Goal: Task Accomplishment & Management: Manage account settings

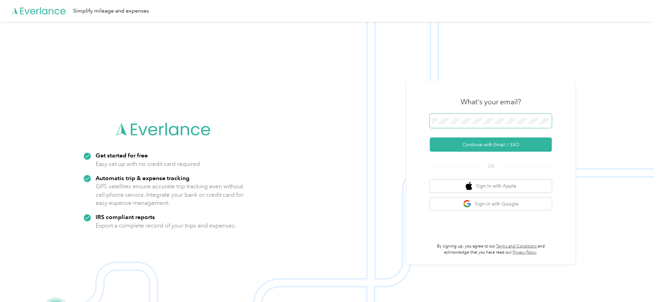
click at [498, 115] on span at bounding box center [491, 121] width 122 height 14
click at [480, 117] on span at bounding box center [491, 121] width 122 height 14
click at [468, 115] on span at bounding box center [491, 121] width 122 height 14
click at [498, 146] on button "Continue with Email / SSO" at bounding box center [491, 145] width 122 height 14
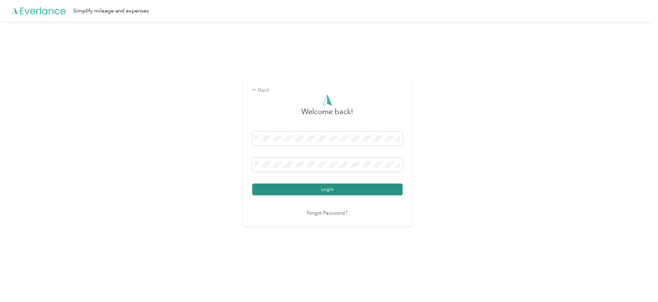
click at [357, 192] on button "Login" at bounding box center [327, 190] width 151 height 12
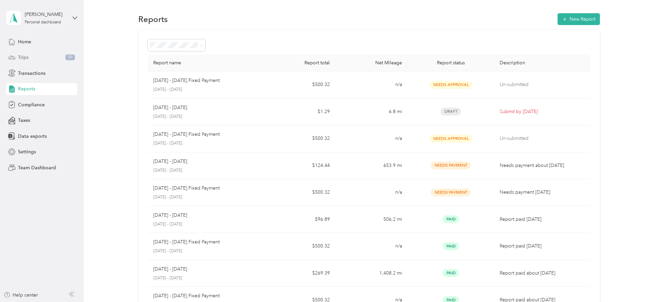
click at [18, 57] on div "Trips 59" at bounding box center [41, 58] width 71 height 12
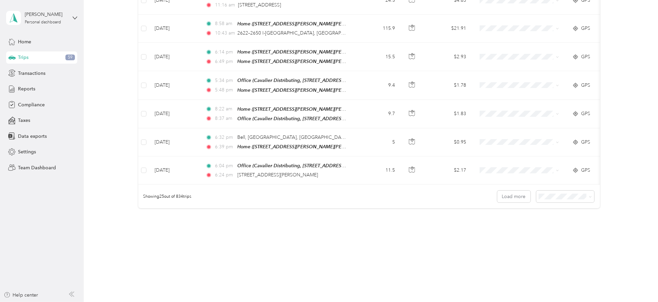
scroll to position [646, 0]
click at [570, 232] on div "100 per load" at bounding box center [562, 233] width 48 height 7
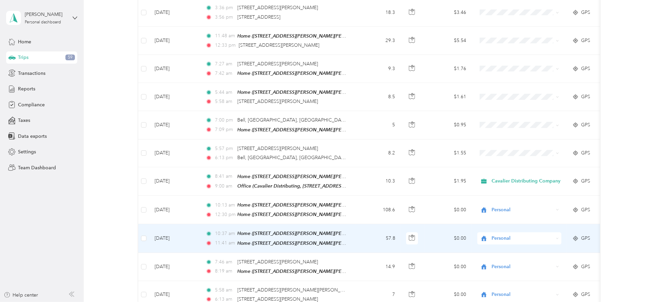
scroll to position [1595, 0]
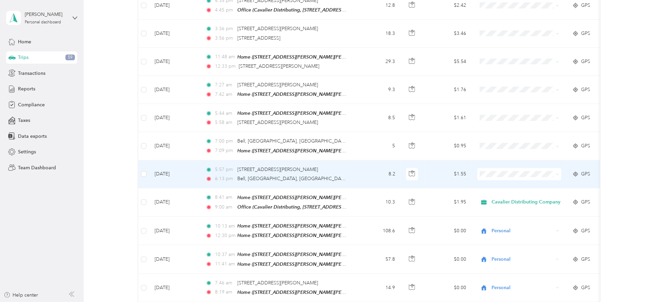
click at [557, 176] on icon at bounding box center [557, 174] width 3 height 3
click at [540, 188] on span "Cavalier Distributing Company" at bounding box center [528, 188] width 69 height 7
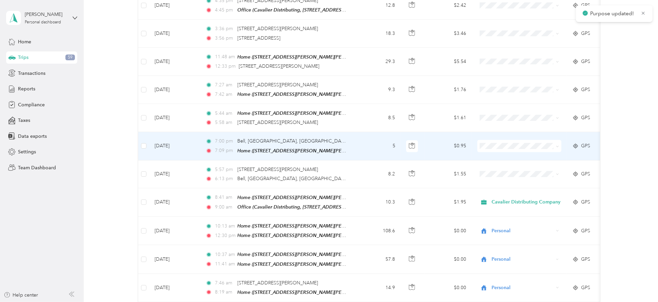
click at [557, 148] on icon at bounding box center [557, 146] width 3 height 3
click at [537, 176] on li "Personal" at bounding box center [522, 172] width 91 height 12
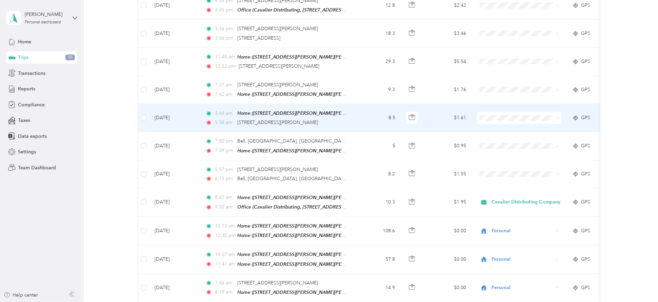
click at [515, 141] on li "Personal" at bounding box center [522, 143] width 91 height 12
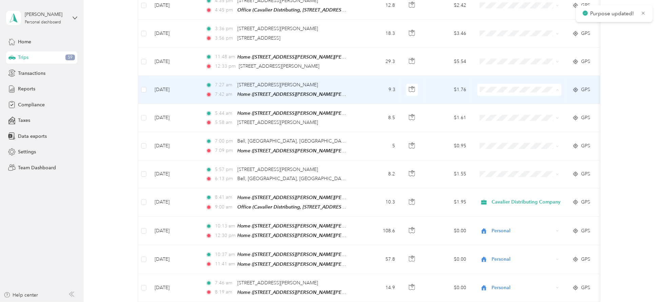
click at [514, 114] on span "Personal" at bounding box center [528, 117] width 69 height 7
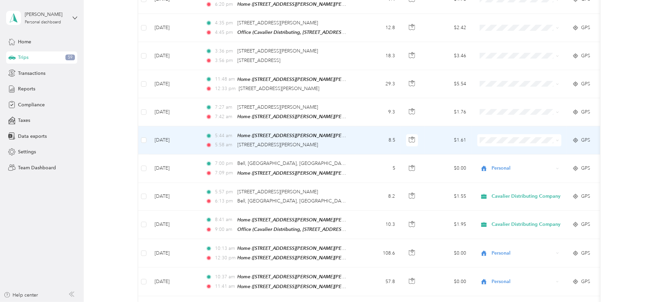
scroll to position [1550, 0]
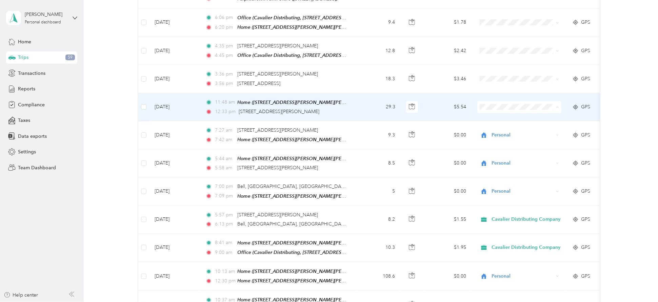
click at [519, 119] on span "Cavalier Distributing Company" at bounding box center [528, 122] width 69 height 7
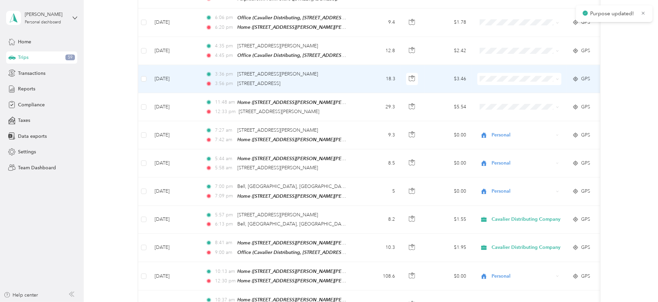
click at [517, 91] on span "Cavalier Distributing Company" at bounding box center [528, 93] width 69 height 7
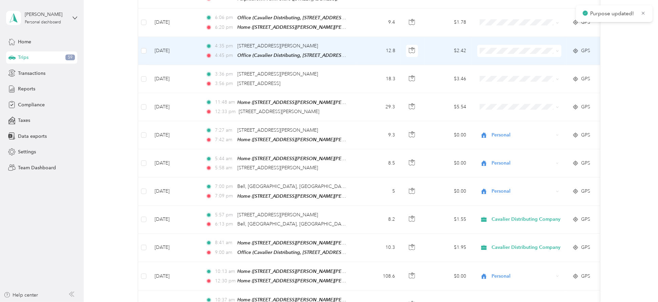
click at [517, 66] on span "Cavalier Distributing Company" at bounding box center [528, 64] width 69 height 7
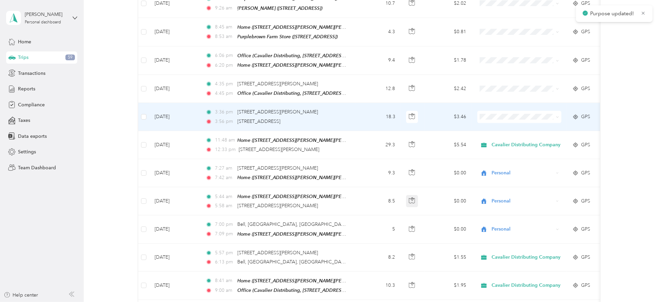
scroll to position [1460, 0]
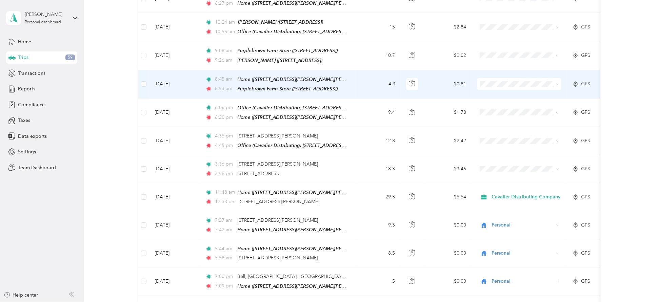
click at [499, 97] on span "Cavalier Distributing Company" at bounding box center [528, 99] width 69 height 7
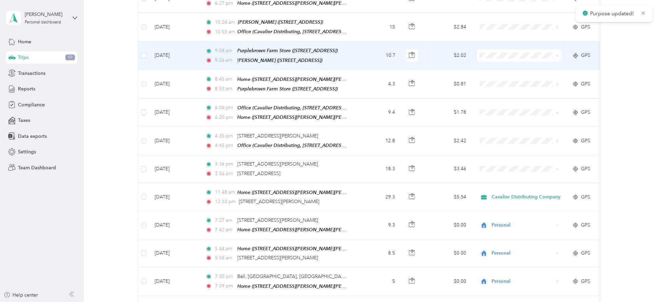
click at [498, 71] on span "Cavalier Distributing Company" at bounding box center [528, 70] width 69 height 7
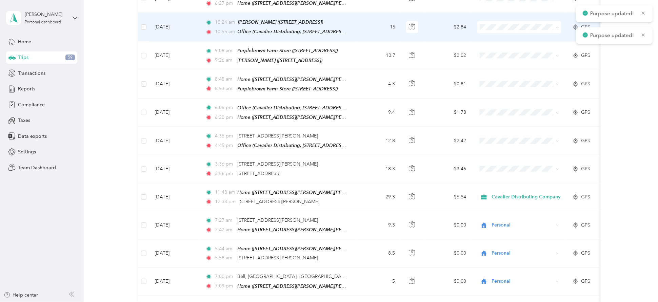
click at [495, 39] on span "Cavalier Distributing Company" at bounding box center [528, 42] width 69 height 7
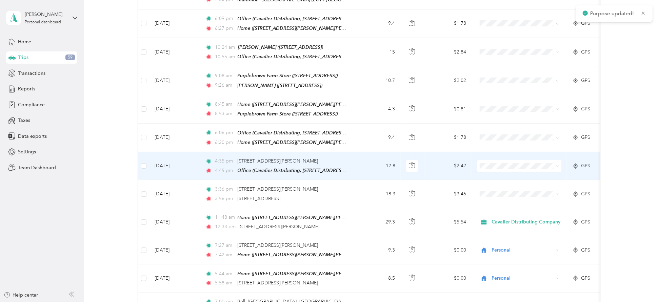
scroll to position [1414, 0]
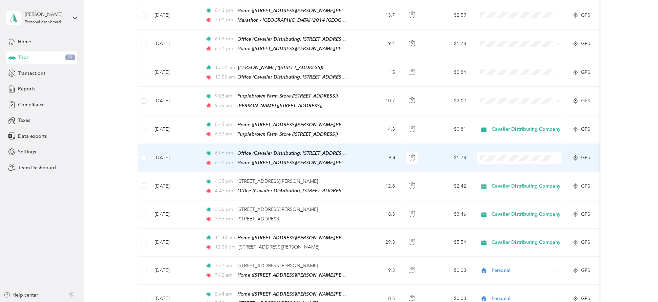
click at [522, 171] on span "Cavalier Distributing Company" at bounding box center [528, 171] width 69 height 7
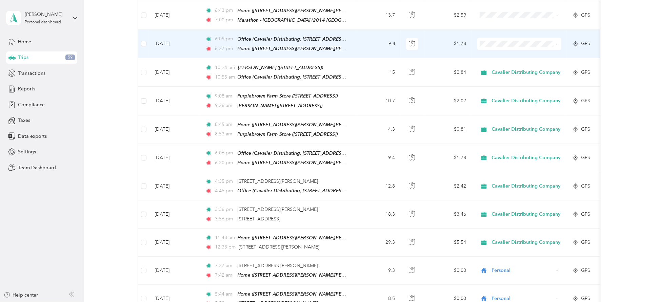
click at [520, 55] on span "Cavalier Distributing Company" at bounding box center [528, 58] width 69 height 7
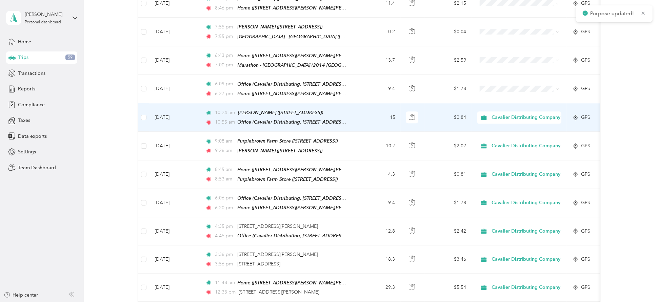
scroll to position [1324, 0]
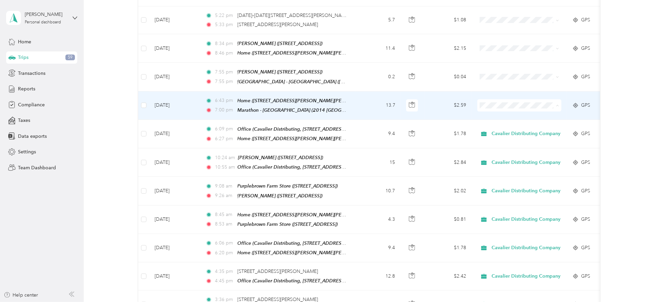
click at [502, 130] on span "Personal" at bounding box center [528, 132] width 69 height 7
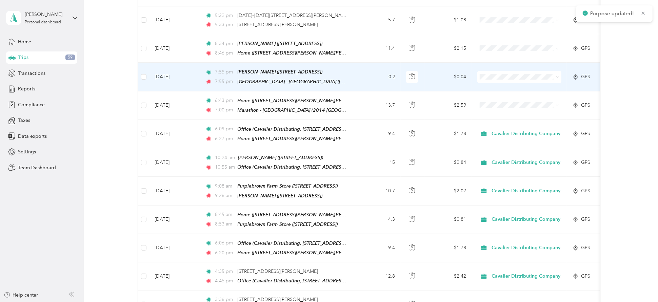
click at [507, 100] on span "Personal" at bounding box center [528, 103] width 69 height 7
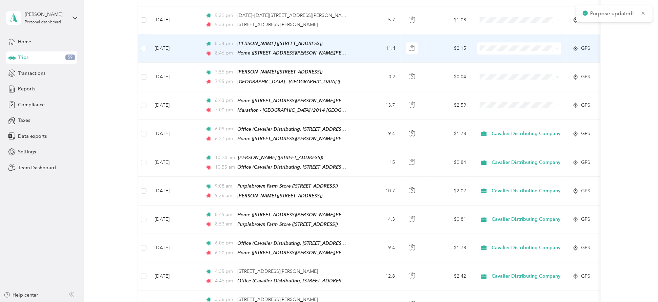
click at [504, 75] on span "Personal" at bounding box center [528, 73] width 69 height 7
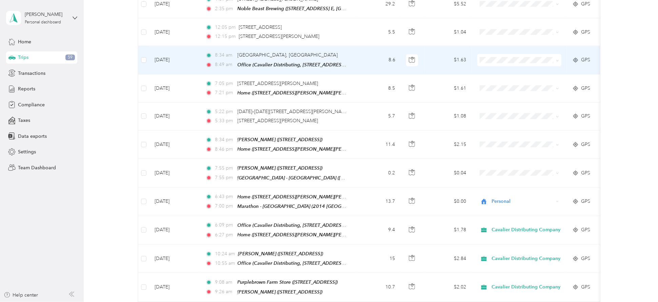
scroll to position [1234, 0]
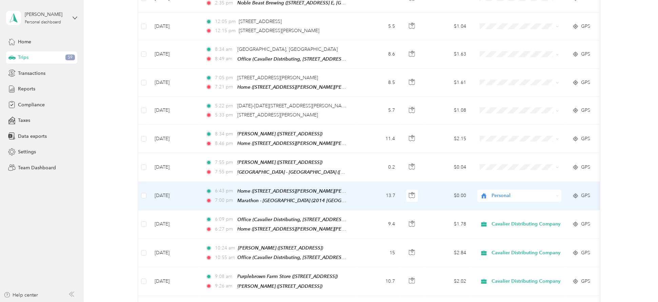
click at [541, 198] on span "Personal" at bounding box center [523, 195] width 62 height 7
click at [528, 210] on span "Cavalier Distributing Company" at bounding box center [528, 210] width 69 height 7
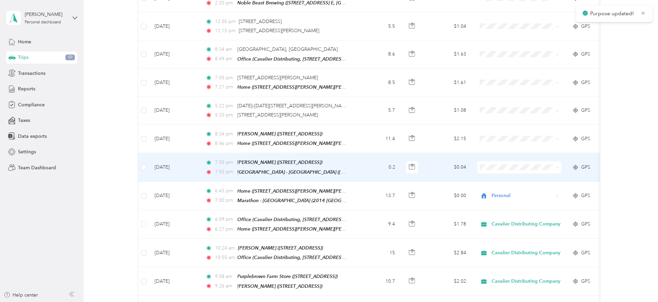
click at [522, 181] on span "Cavalier Distributing Company" at bounding box center [528, 182] width 69 height 7
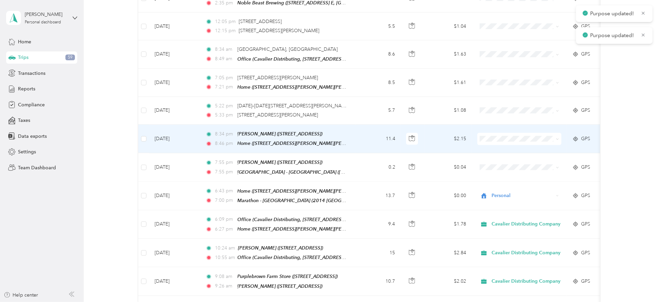
click at [511, 145] on span at bounding box center [519, 139] width 84 height 12
click at [516, 151] on span "Cavalier Distributing Company" at bounding box center [528, 153] width 69 height 7
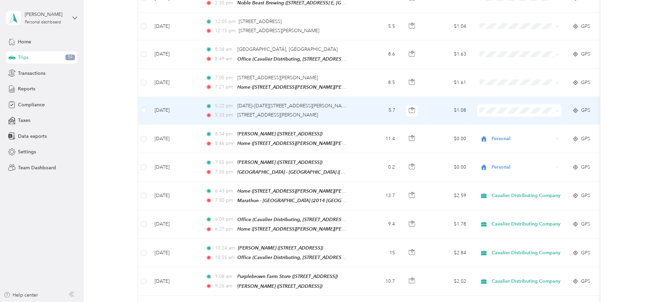
click at [500, 134] on span "Personal" at bounding box center [528, 137] width 69 height 7
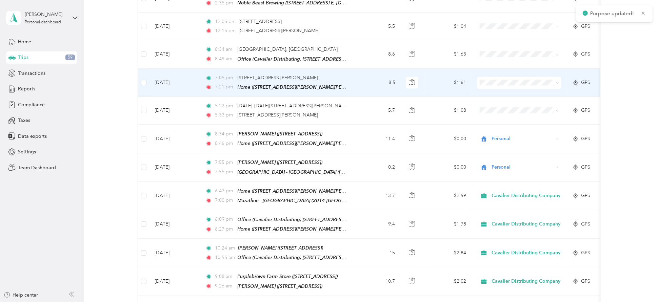
click at [507, 108] on span "Personal" at bounding box center [528, 108] width 69 height 7
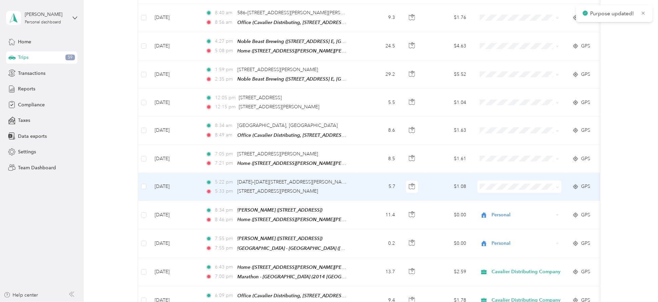
scroll to position [1143, 0]
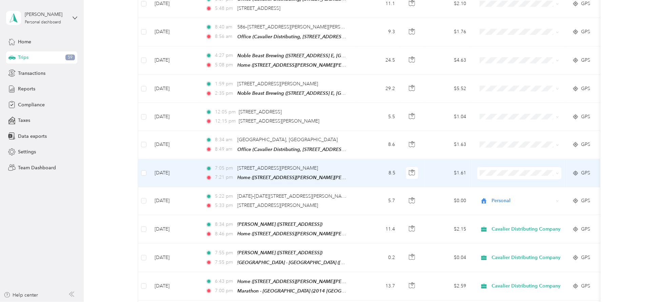
click at [497, 200] on span "Personal" at bounding box center [528, 199] width 69 height 7
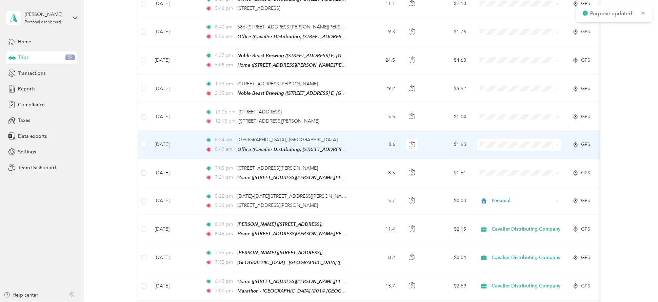
click at [489, 157] on icon at bounding box center [486, 158] width 8 height 5
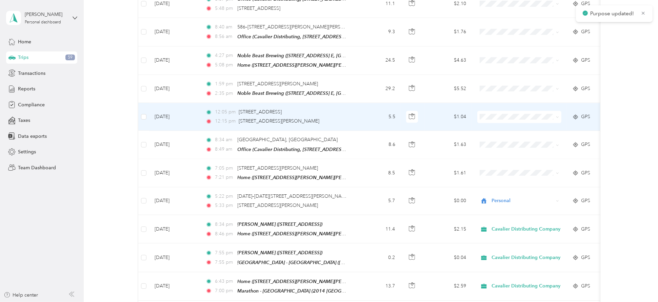
click at [495, 130] on span "Cavalier Distributing Company" at bounding box center [528, 129] width 69 height 7
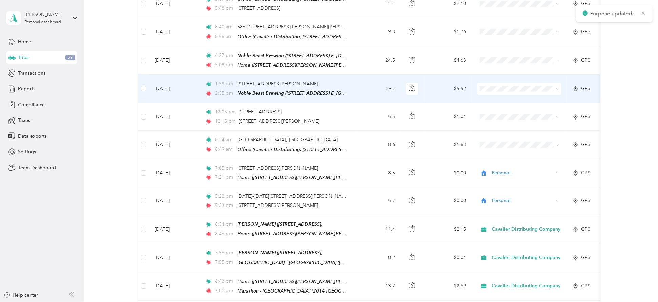
click at [497, 102] on span "Cavalier Distributing Company" at bounding box center [528, 101] width 69 height 7
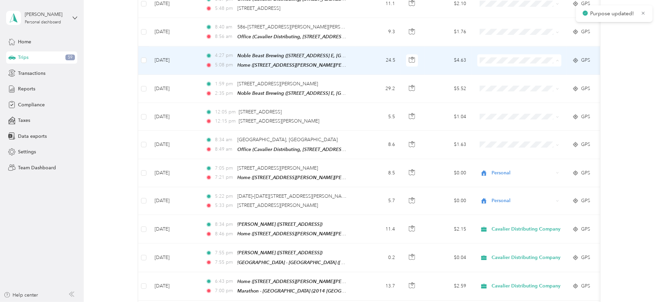
click at [493, 75] on li "Cavalier Distributing Company" at bounding box center [522, 75] width 91 height 12
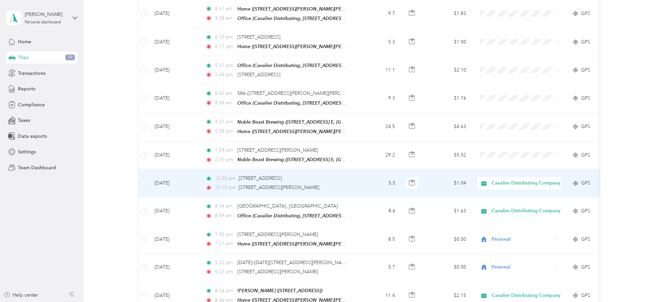
scroll to position [1053, 0]
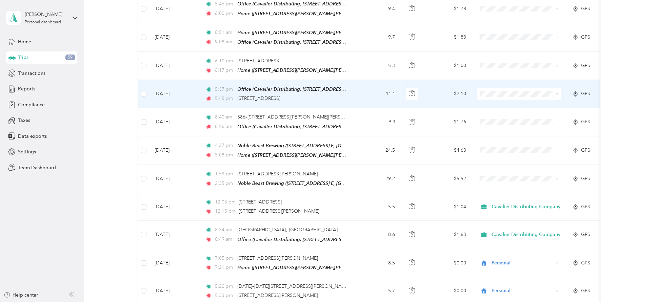
click at [504, 106] on span "Cavalier Distributing Company" at bounding box center [528, 108] width 69 height 7
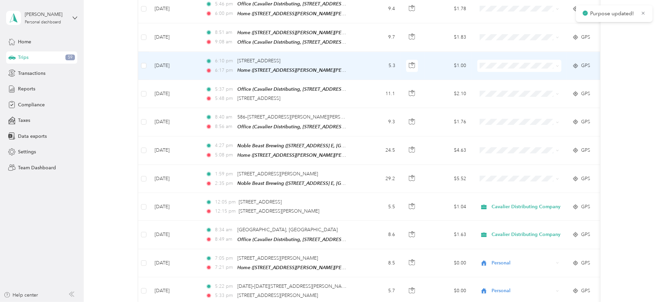
click at [495, 81] on li "Cavalier Distributing Company" at bounding box center [522, 78] width 91 height 12
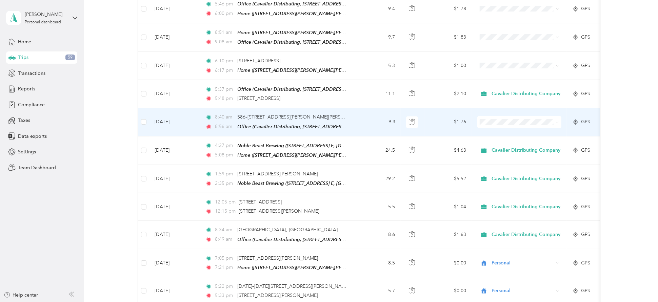
click at [497, 136] on span "Cavalier Distributing Company" at bounding box center [528, 133] width 69 height 7
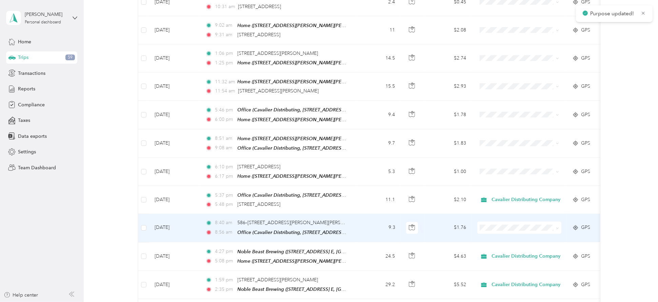
scroll to position [917, 0]
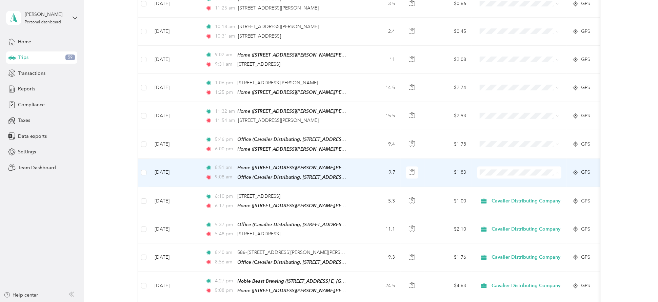
click at [527, 185] on span "Cavalier Distributing Company" at bounding box center [528, 187] width 69 height 7
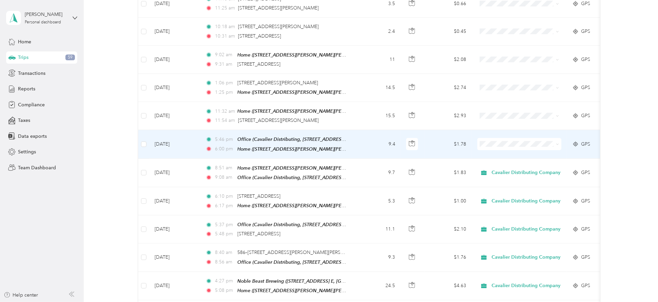
click at [514, 156] on span "Cavalier Distributing Company" at bounding box center [528, 156] width 69 height 7
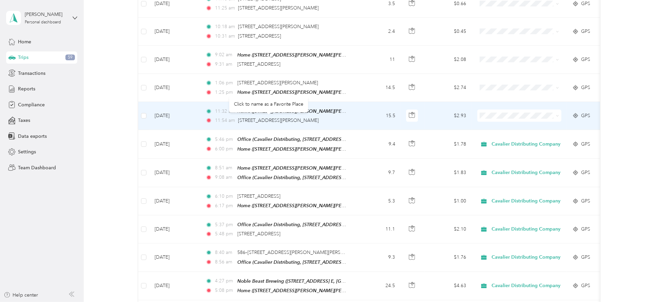
click at [316, 121] on div "11:54 am [STREET_ADDRESS][PERSON_NAME]" at bounding box center [276, 120] width 142 height 7
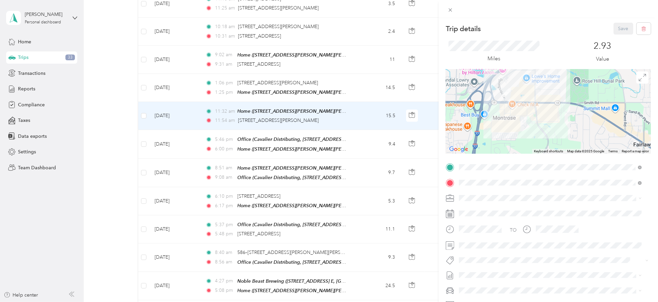
drag, startPoint x: 518, startPoint y: 82, endPoint x: 536, endPoint y: 143, distance: 62.9
click at [536, 143] on div at bounding box center [548, 111] width 205 height 85
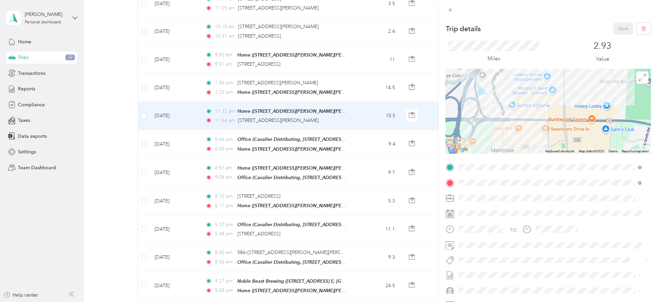
drag, startPoint x: 473, startPoint y: 99, endPoint x: 485, endPoint y: 124, distance: 28.0
click at [485, 124] on div at bounding box center [548, 111] width 205 height 85
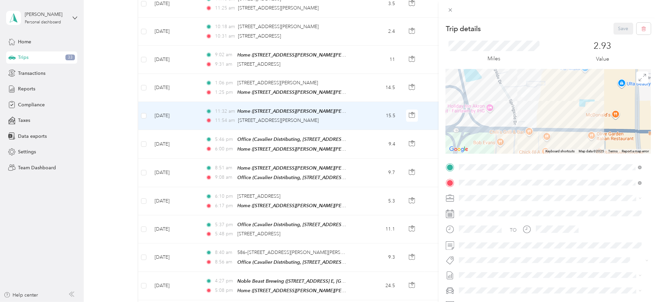
drag, startPoint x: 535, startPoint y: 104, endPoint x: 524, endPoint y: 126, distance: 24.3
click at [524, 126] on div at bounding box center [548, 111] width 205 height 85
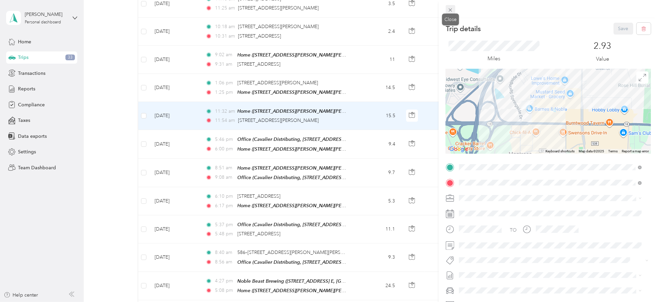
click at [451, 7] on icon at bounding box center [451, 10] width 6 height 6
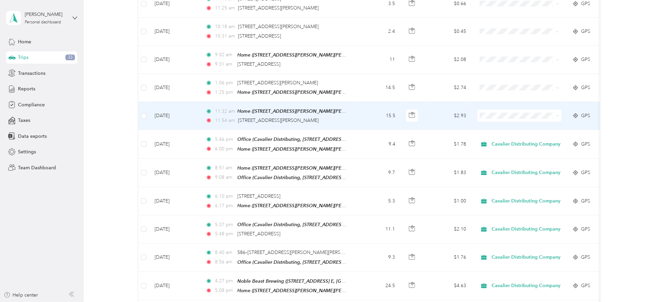
click at [496, 140] on span "Personal" at bounding box center [528, 141] width 69 height 7
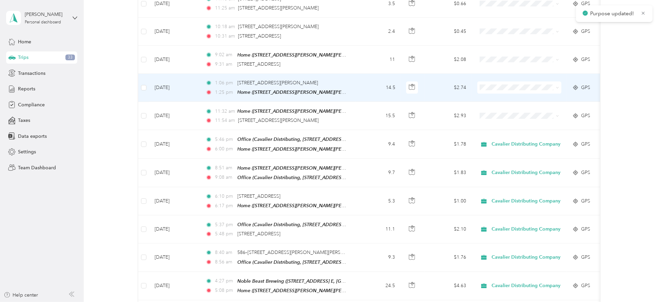
click at [501, 109] on li "Personal" at bounding box center [522, 110] width 91 height 12
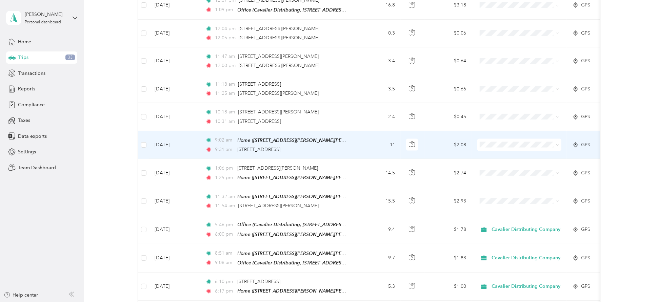
scroll to position [827, 0]
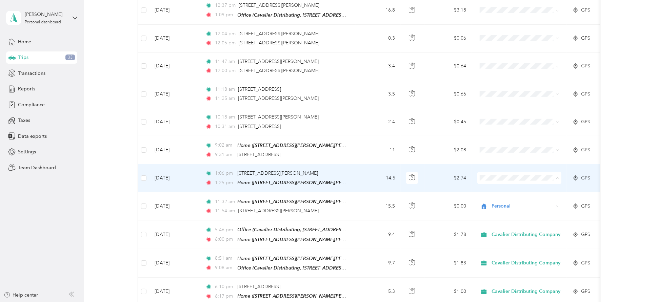
click at [504, 203] on span "Personal" at bounding box center [528, 204] width 69 height 7
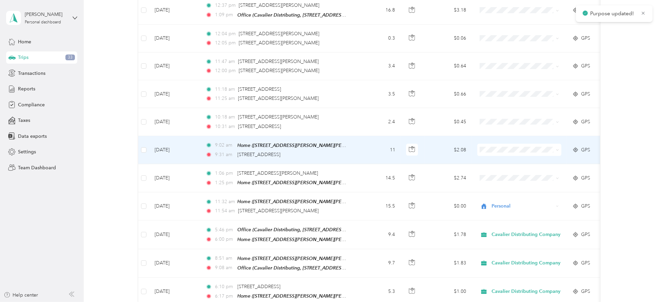
click at [502, 161] on span "Cavalier Distributing Company" at bounding box center [528, 161] width 69 height 7
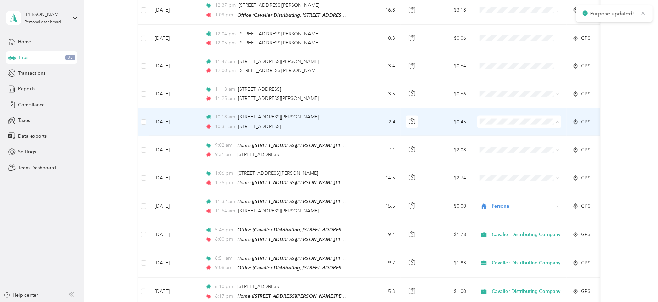
click at [505, 135] on span "Cavalier Distributing Company" at bounding box center [528, 136] width 69 height 7
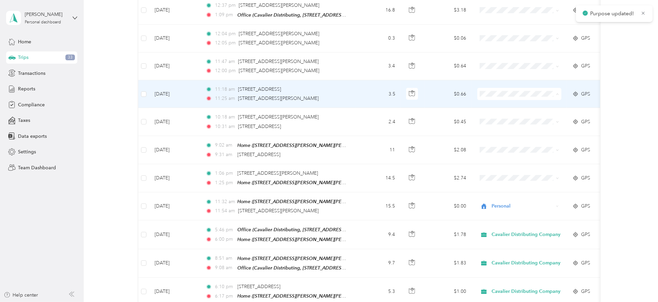
click at [512, 108] on li "Cavalier Distributing Company" at bounding box center [522, 108] width 91 height 12
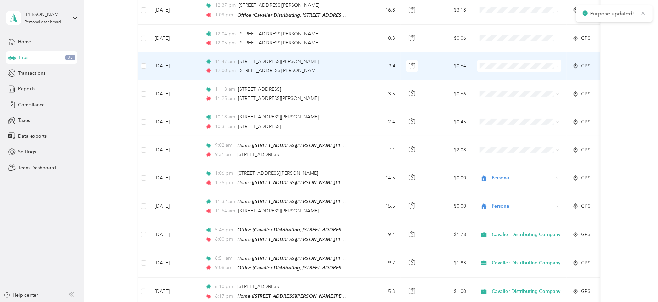
click at [513, 81] on span "Cavalier Distributing Company" at bounding box center [528, 77] width 69 height 7
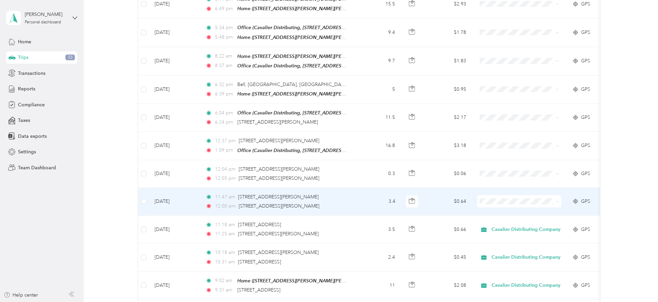
scroll to position [782, 0]
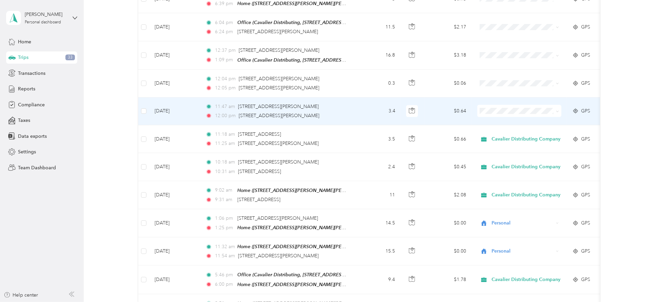
click at [505, 120] on li "Cavalier Distributing Company" at bounding box center [522, 122] width 91 height 12
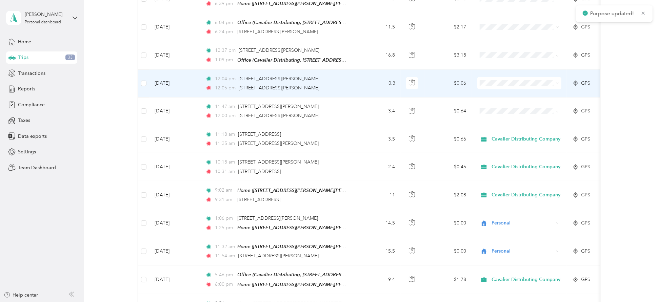
click at [501, 79] on span at bounding box center [519, 83] width 84 height 12
click at [503, 95] on span "Cavalier Distributing Company" at bounding box center [528, 96] width 69 height 7
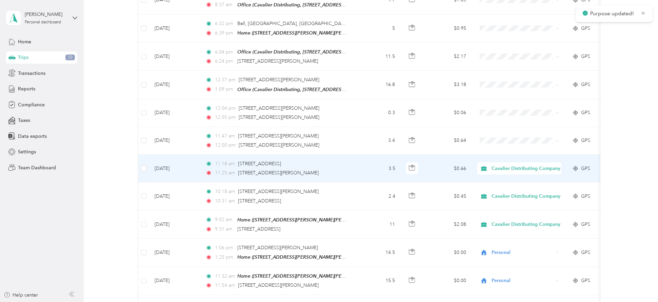
scroll to position [736, 0]
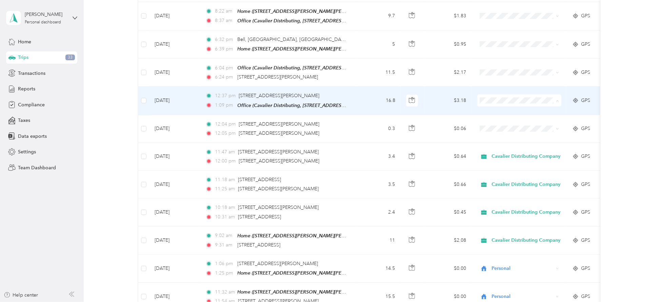
click at [505, 110] on li "Cavalier Distributing Company" at bounding box center [522, 115] width 91 height 12
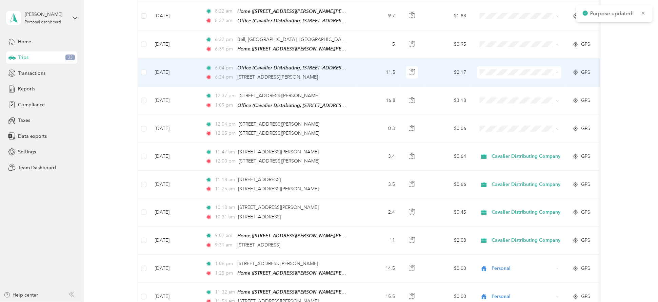
click at [499, 84] on span "Cavalier Distributing Company" at bounding box center [528, 86] width 69 height 7
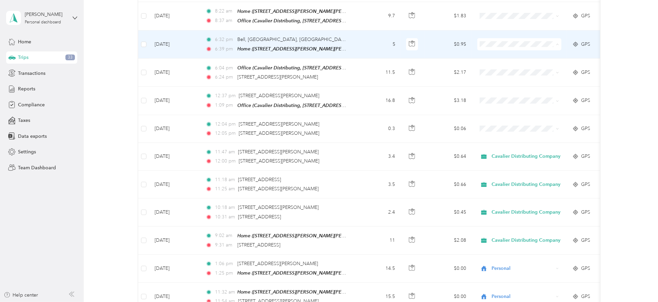
click at [506, 67] on span "Personal" at bounding box center [528, 69] width 69 height 7
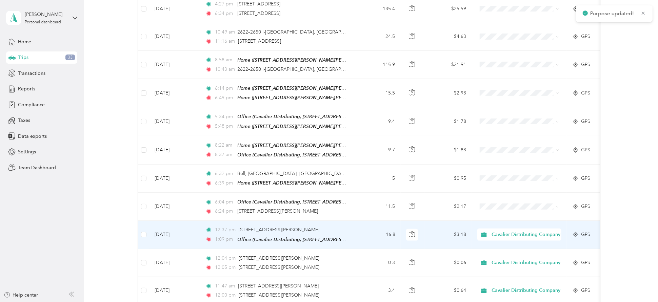
scroll to position [601, 0]
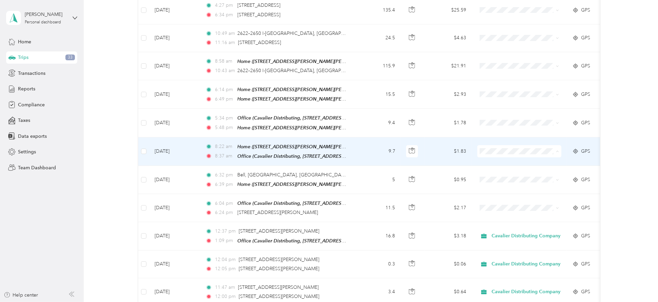
click at [508, 162] on span "Cavalier Distributing Company" at bounding box center [528, 165] width 69 height 7
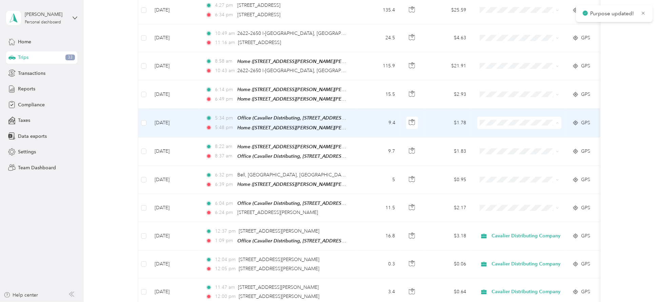
click at [499, 133] on span "Cavalier Distributing Company" at bounding box center [528, 136] width 69 height 7
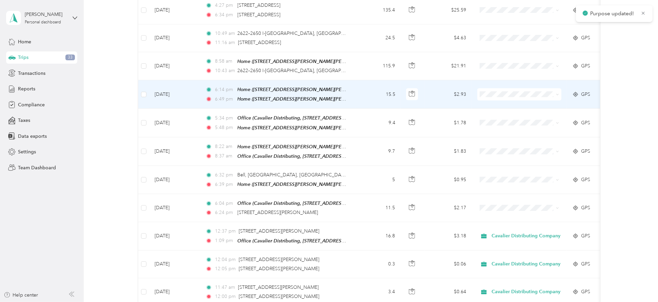
click at [497, 122] on body "Purpose updated! Purpose updated! [PERSON_NAME] Personal dashboard Home Trips 3…" at bounding box center [327, 151] width 655 height 302
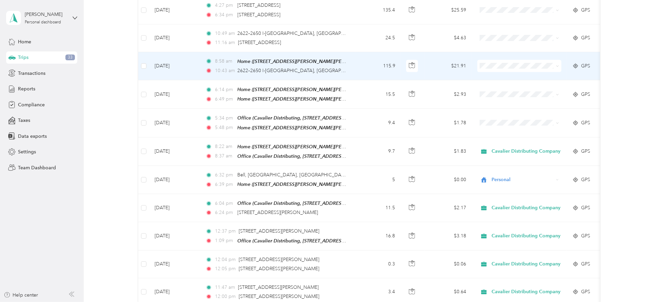
click at [493, 79] on span "Cavalier Distributing Company" at bounding box center [522, 79] width 81 height 7
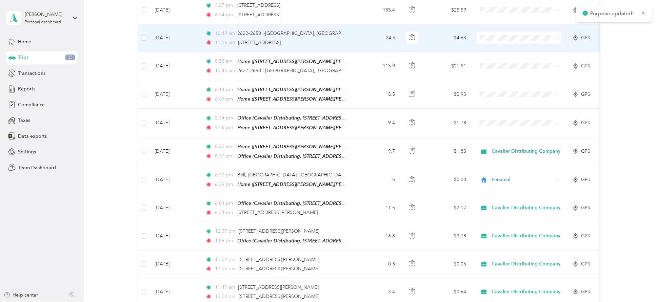
click at [494, 51] on span "Cavalier Distributing Company" at bounding box center [528, 51] width 69 height 7
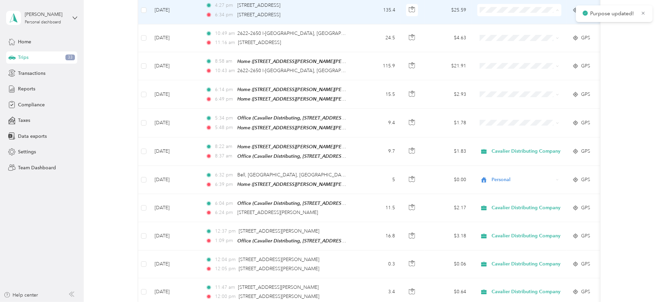
click at [492, 21] on span "Cavalier Distributing Company" at bounding box center [522, 23] width 81 height 7
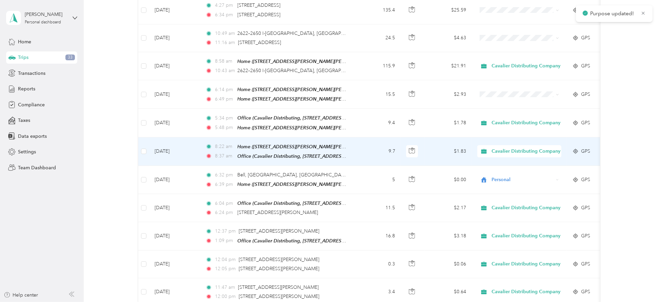
scroll to position [511, 0]
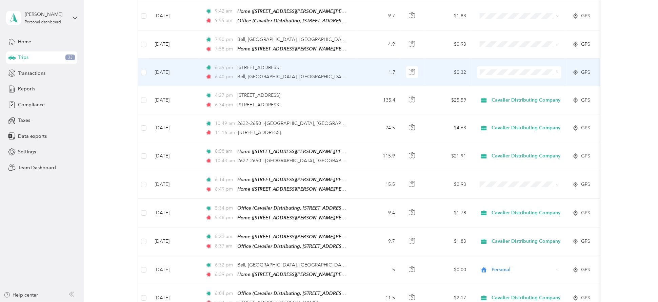
click at [504, 97] on span "Personal" at bounding box center [528, 97] width 69 height 7
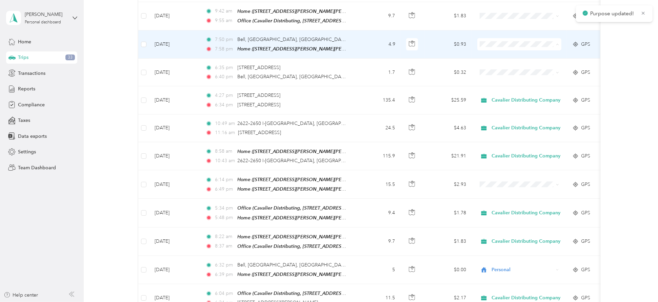
click at [499, 71] on span "Personal" at bounding box center [528, 69] width 69 height 7
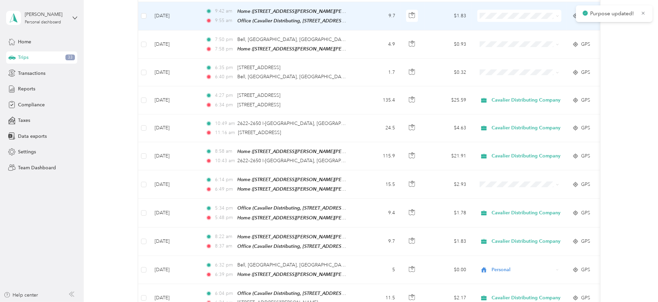
click at [501, 29] on span "Cavalier Distributing Company" at bounding box center [528, 29] width 69 height 7
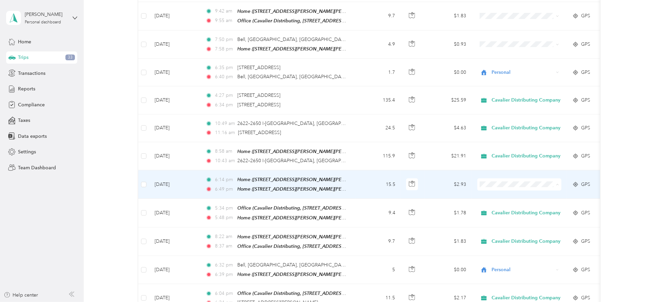
click at [492, 207] on span "Personal" at bounding box center [522, 210] width 81 height 7
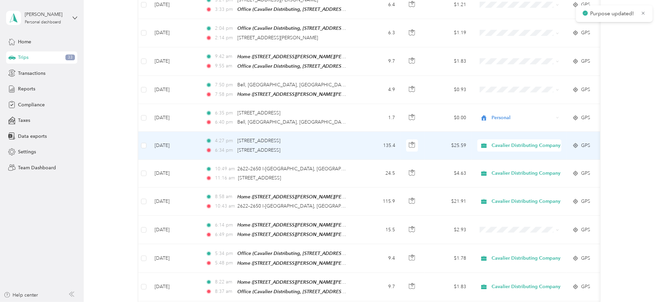
scroll to position [420, 0]
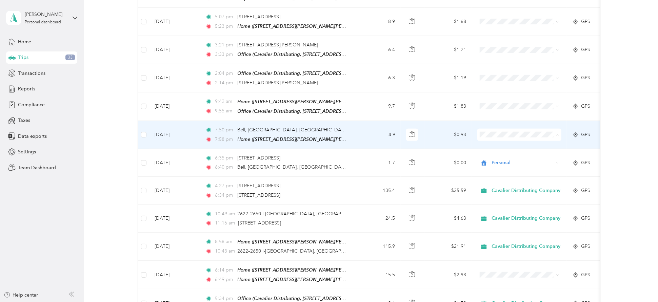
click at [490, 160] on icon at bounding box center [486, 160] width 8 height 5
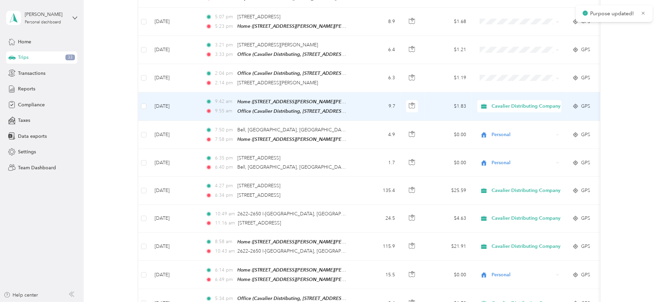
click at [495, 111] on div "Cavalier Distributing Company" at bounding box center [519, 106] width 84 height 12
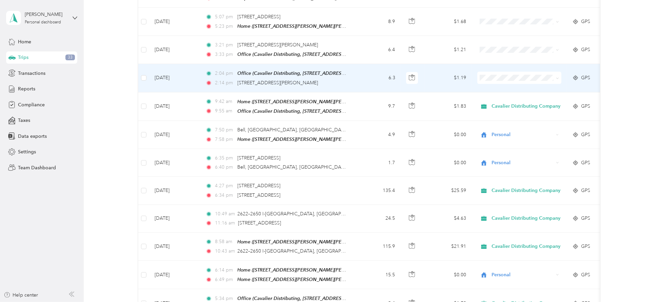
click at [494, 91] on span "Cavalier Distributing Company" at bounding box center [528, 90] width 69 height 7
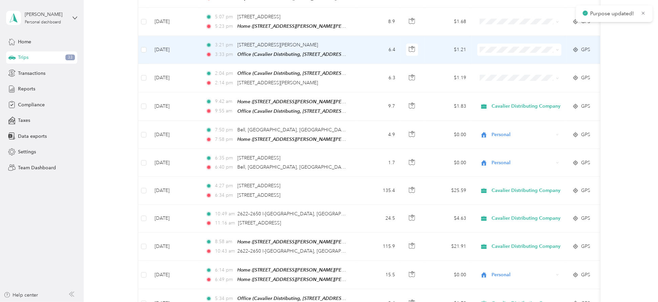
click at [495, 57] on li "Cavalier Distributing Company" at bounding box center [522, 60] width 91 height 12
click at [494, 59] on li "Cavalier Distributing Company" at bounding box center [522, 63] width 91 height 12
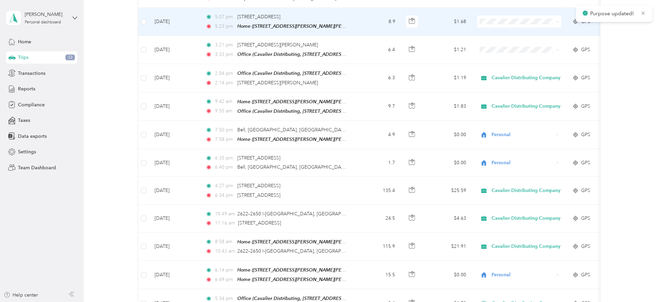
click at [497, 32] on span "Cavalier Distributing Company" at bounding box center [528, 35] width 69 height 7
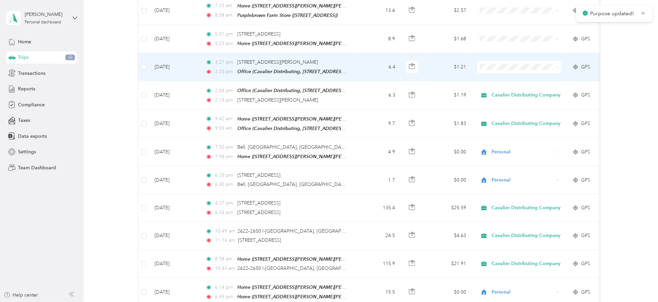
scroll to position [330, 0]
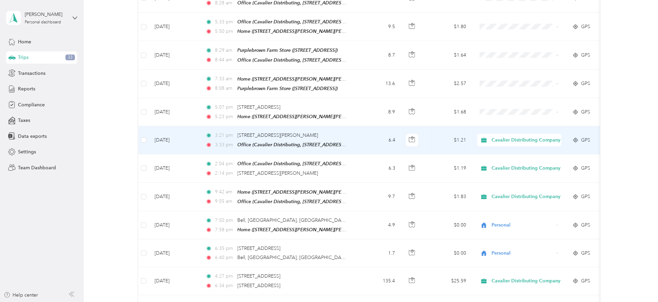
click at [506, 141] on span "Cavalier Distributing Company" at bounding box center [526, 140] width 69 height 7
click at [506, 165] on span "Personal" at bounding box center [532, 165] width 77 height 7
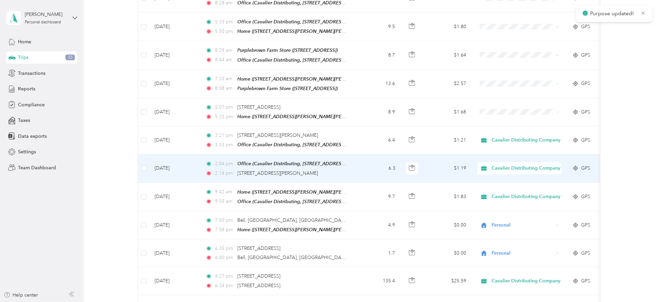
click at [506, 165] on span "Cavalier Distributing Company" at bounding box center [526, 168] width 69 height 7
click at [513, 194] on span "Personal" at bounding box center [532, 190] width 77 height 7
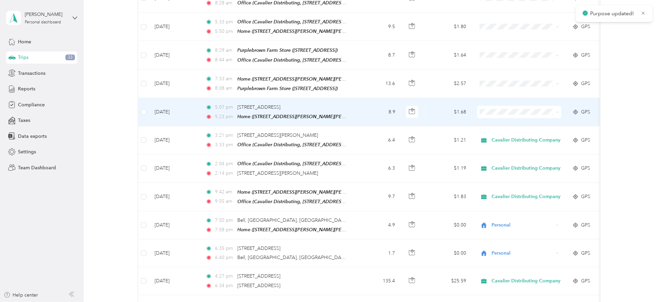
click at [500, 124] on span "Cavalier Distributing Company" at bounding box center [528, 125] width 69 height 7
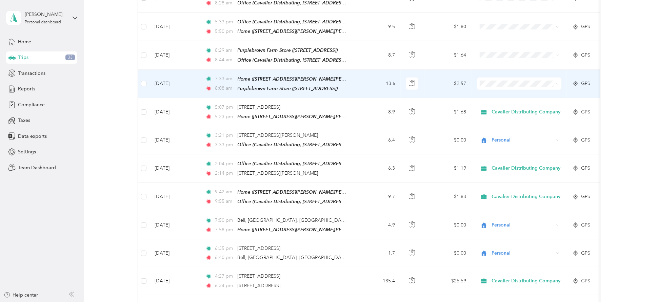
click at [496, 95] on span "Cavalier Distributing Company" at bounding box center [528, 96] width 69 height 7
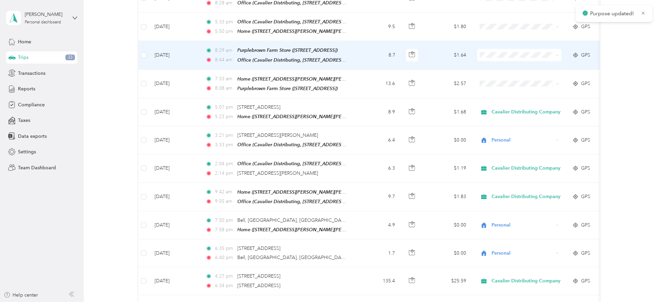
click at [490, 68] on span "Cavalier Distributing Company" at bounding box center [522, 65] width 81 height 7
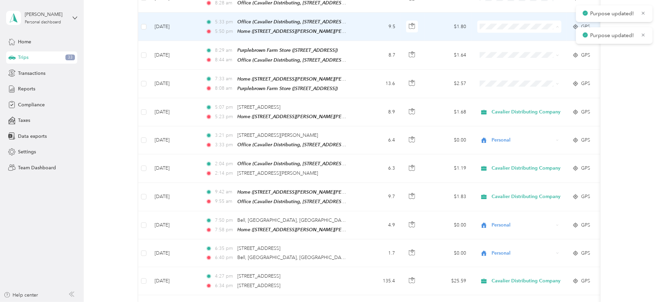
click at [489, 39] on icon at bounding box center [486, 39] width 8 height 5
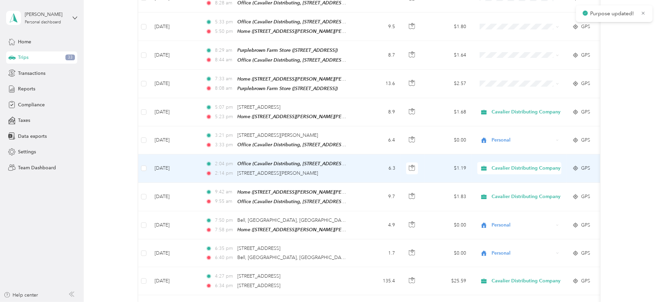
click at [501, 167] on span "Cavalier Distributing Company" at bounding box center [526, 168] width 69 height 7
click at [499, 192] on span "Personal" at bounding box center [524, 193] width 61 height 7
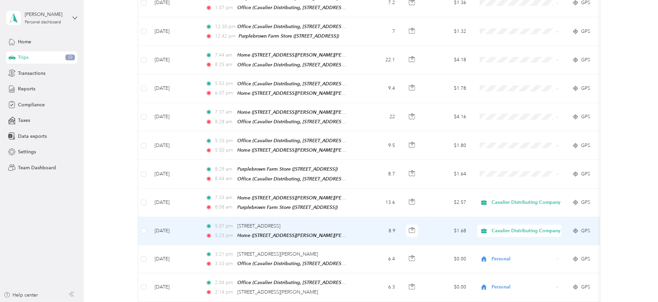
scroll to position [194, 0]
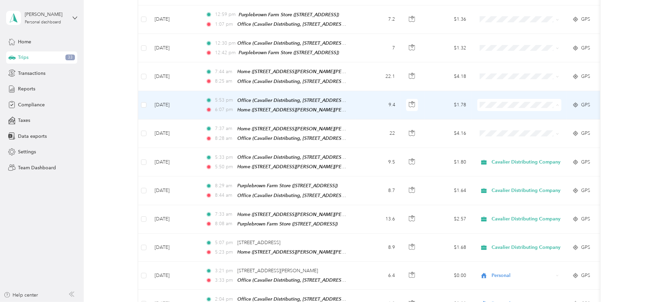
click at [522, 116] on span "Cavalier Distributing Company" at bounding box center [528, 118] width 69 height 7
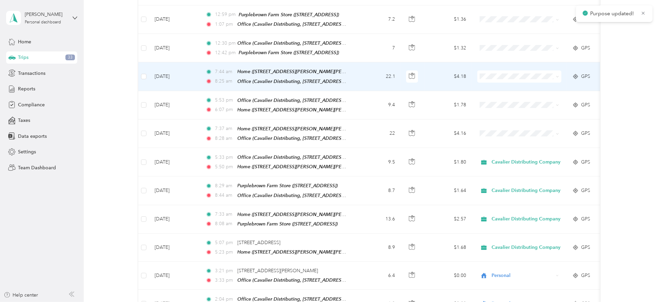
click at [517, 86] on span "Cavalier Distributing Company" at bounding box center [528, 86] width 69 height 7
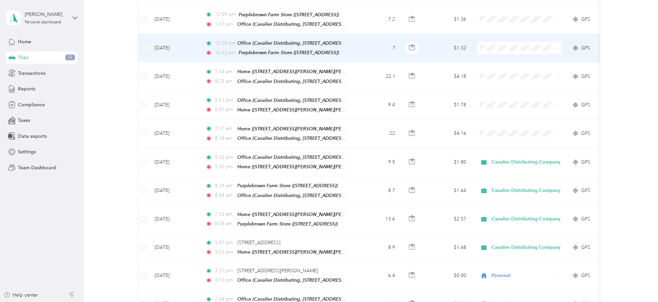
click at [512, 61] on li "Cavalier Distributing Company" at bounding box center [522, 59] width 91 height 12
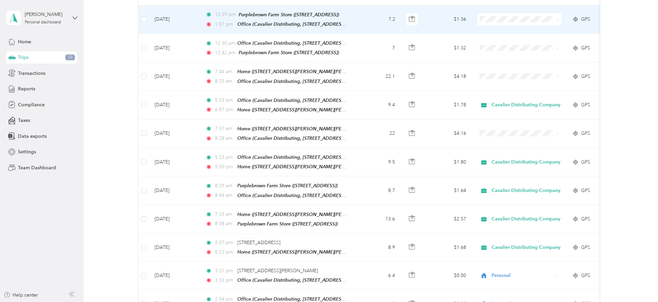
click at [514, 31] on span "Cavalier Distributing Company" at bounding box center [528, 31] width 69 height 7
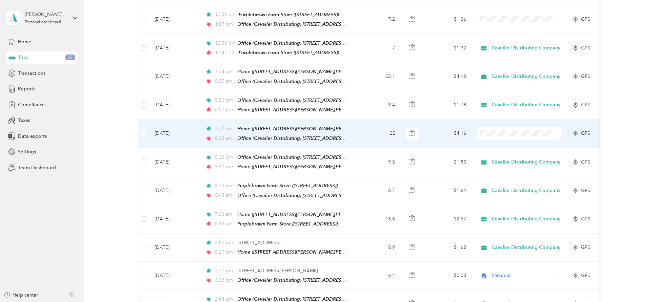
click at [520, 144] on span "Cavalier Distributing Company" at bounding box center [528, 146] width 69 height 7
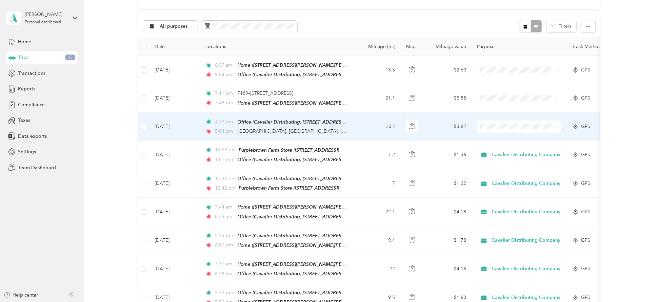
scroll to position [104, 0]
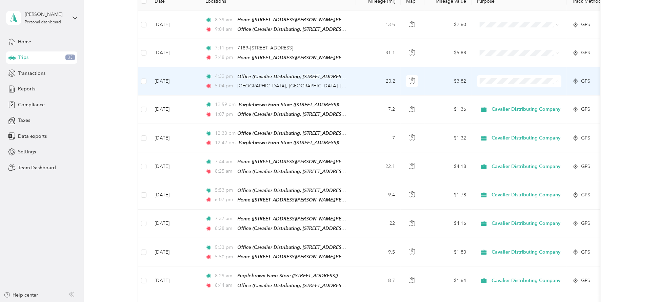
click at [502, 92] on span "Cavalier Distributing Company" at bounding box center [528, 94] width 69 height 7
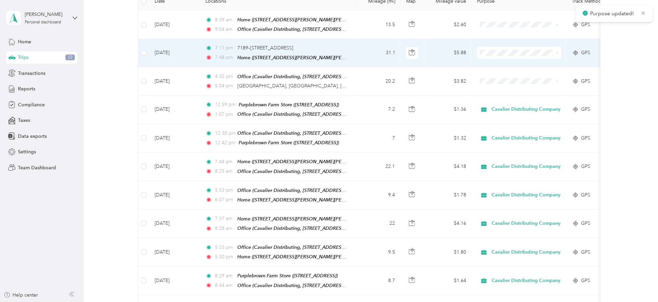
click at [507, 66] on span "Cavalier Distributing Company" at bounding box center [528, 65] width 69 height 7
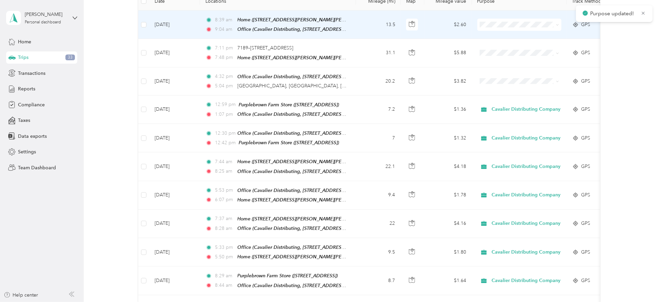
click at [490, 36] on icon at bounding box center [486, 36] width 8 height 5
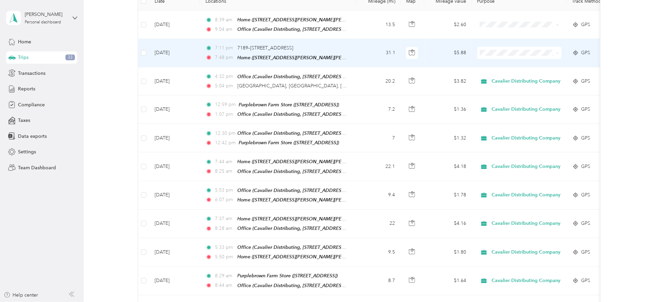
click at [539, 61] on li "Cavalier Distributing Company" at bounding box center [522, 66] width 91 height 12
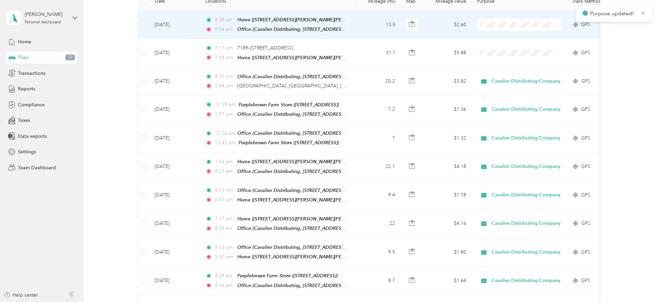
click at [511, 34] on span "Cavalier Distributing Company" at bounding box center [528, 37] width 69 height 7
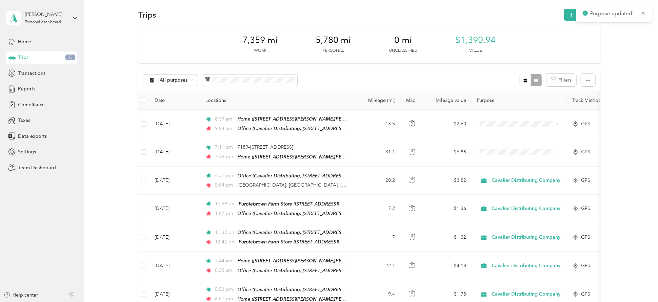
scroll to position [0, 0]
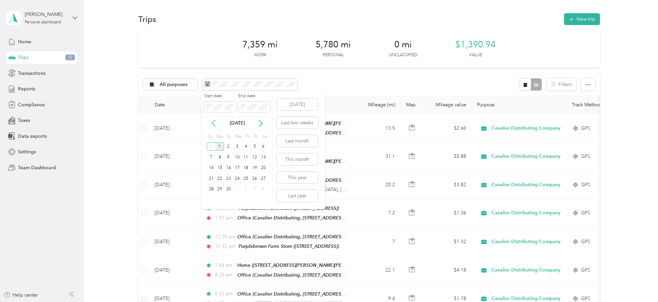
click at [213, 122] on icon at bounding box center [213, 123] width 3 height 6
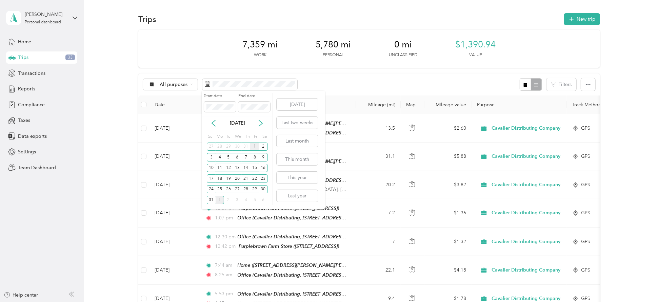
click at [253, 147] on div "1" at bounding box center [254, 147] width 9 height 8
click at [209, 203] on div "31" at bounding box center [211, 200] width 9 height 8
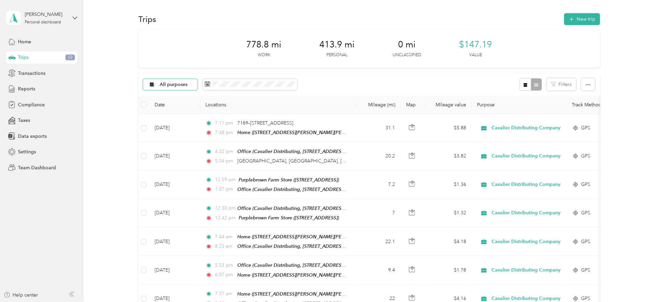
click at [191, 82] on div "All purposes" at bounding box center [170, 85] width 55 height 12
click at [183, 108] on span "Unclassified" at bounding box center [193, 108] width 69 height 7
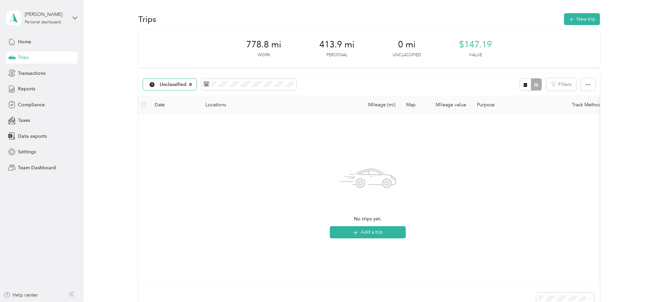
click at [189, 85] on icon at bounding box center [190, 84] width 3 height 3
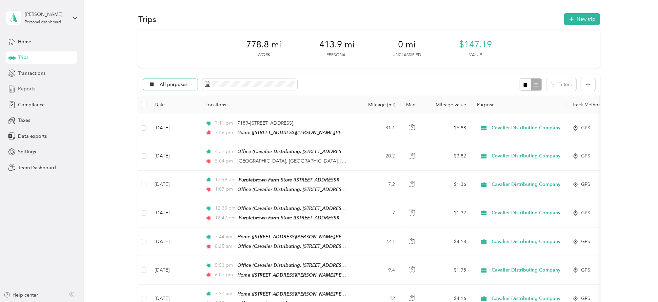
click at [26, 86] on span "Reports" at bounding box center [26, 88] width 17 height 7
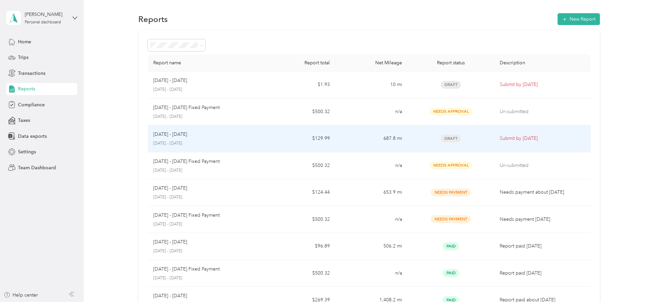
click at [235, 136] on div "[DATE] - [DATE]" at bounding box center [205, 134] width 105 height 7
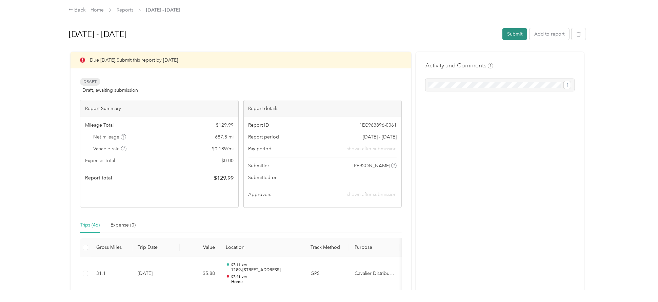
click at [510, 37] on button "Submit" at bounding box center [514, 34] width 25 height 12
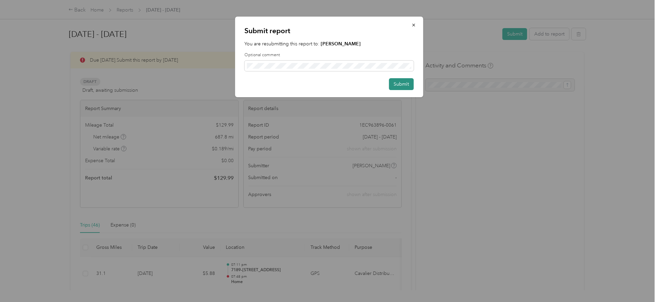
click at [391, 86] on button "Submit" at bounding box center [401, 84] width 25 height 12
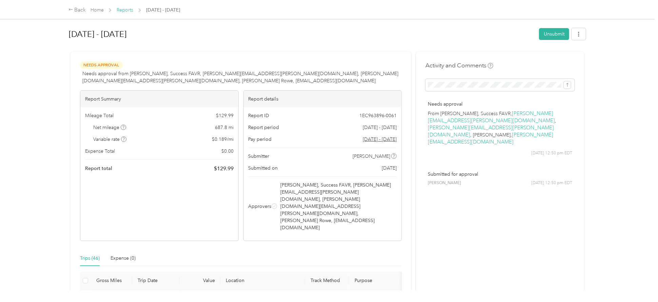
click at [122, 10] on link "Reports" at bounding box center [125, 10] width 17 height 6
